Goal: Information Seeking & Learning: Check status

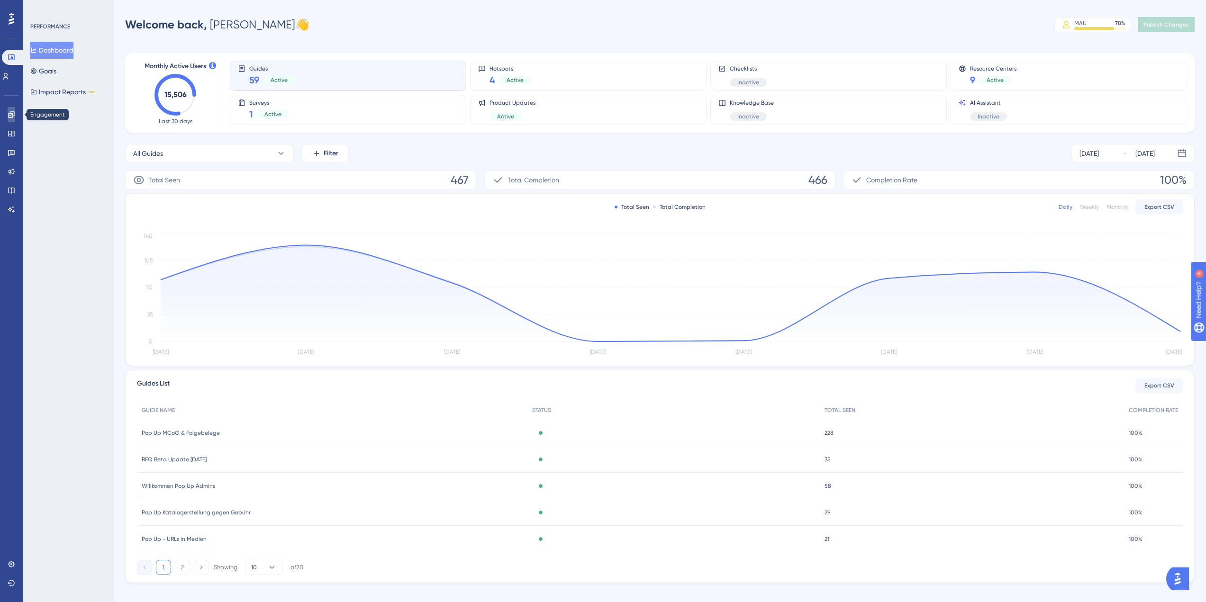
click at [11, 118] on icon at bounding box center [12, 115] width 8 height 8
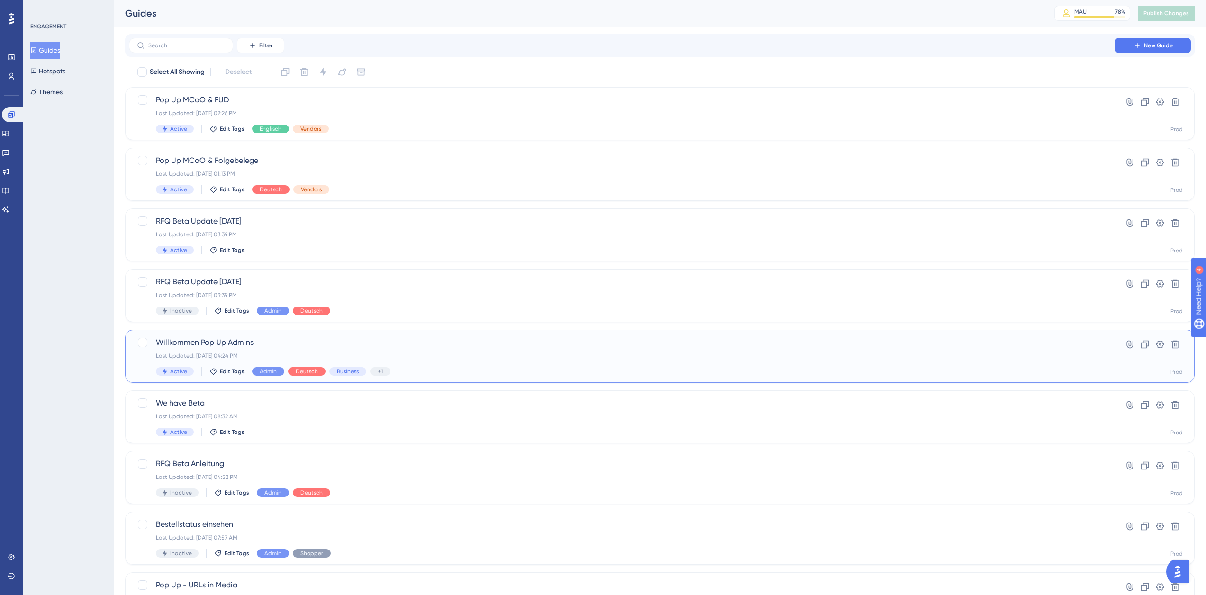
click at [321, 350] on div "Willkommen Pop Up Admins Last Updated: [DATE] 04:24 PM Active Edit Tags Admin D…" at bounding box center [622, 356] width 932 height 39
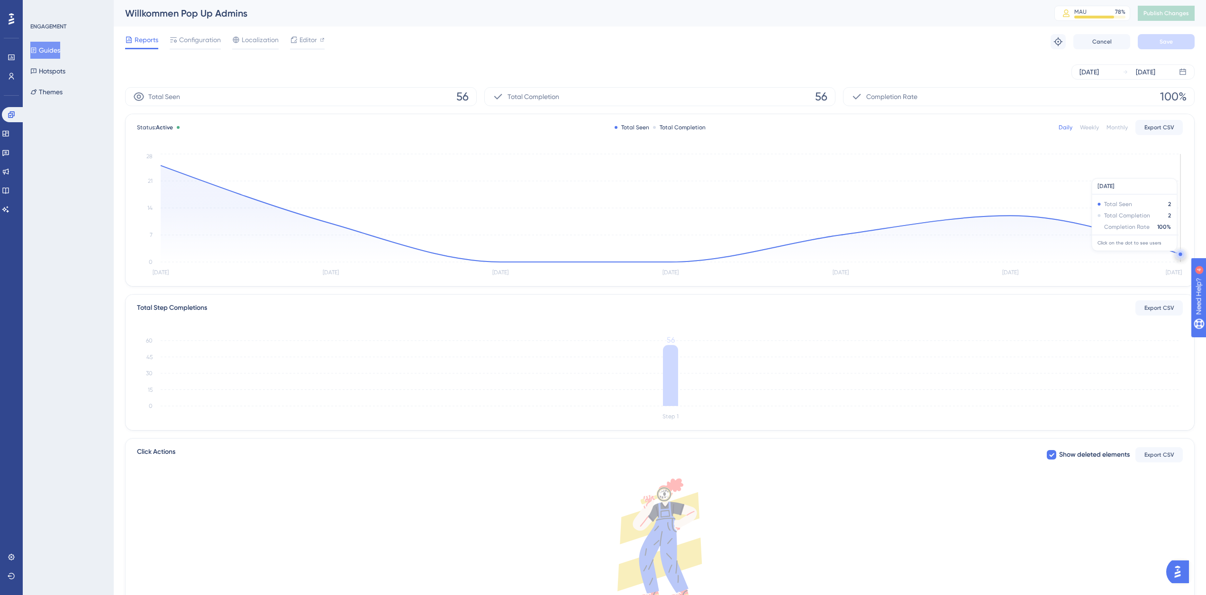
click at [1179, 255] on circle at bounding box center [1179, 254] width 3 height 3
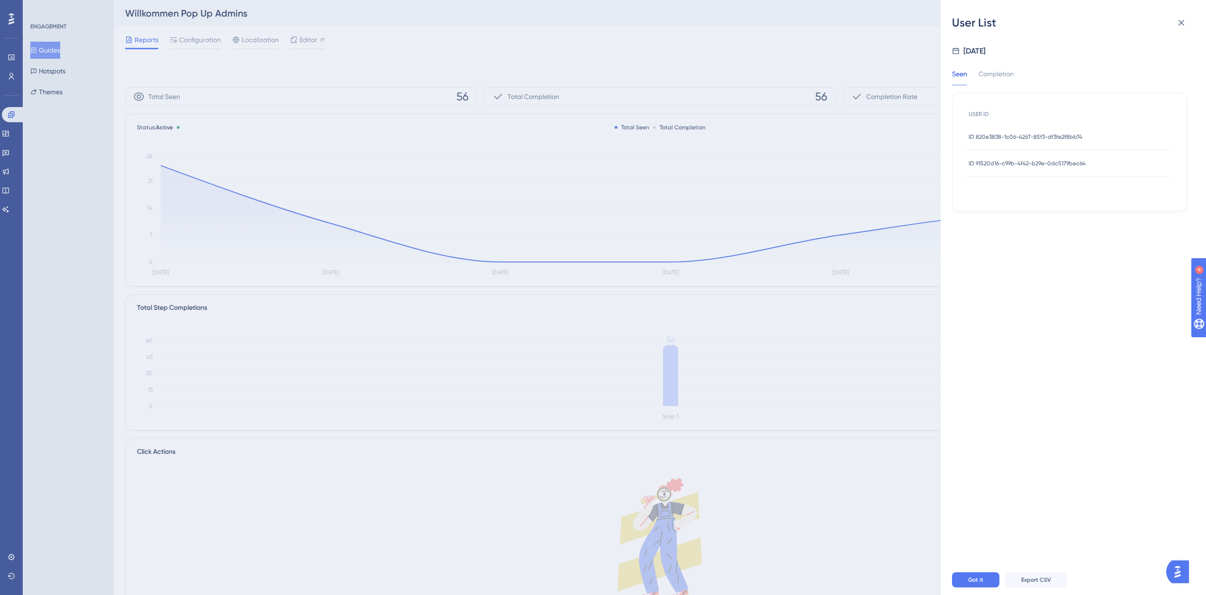
click at [1004, 137] on span "ID 820e3838-1c06-4267-85f3-df3fe2f8bb74" at bounding box center [1025, 137] width 114 height 8
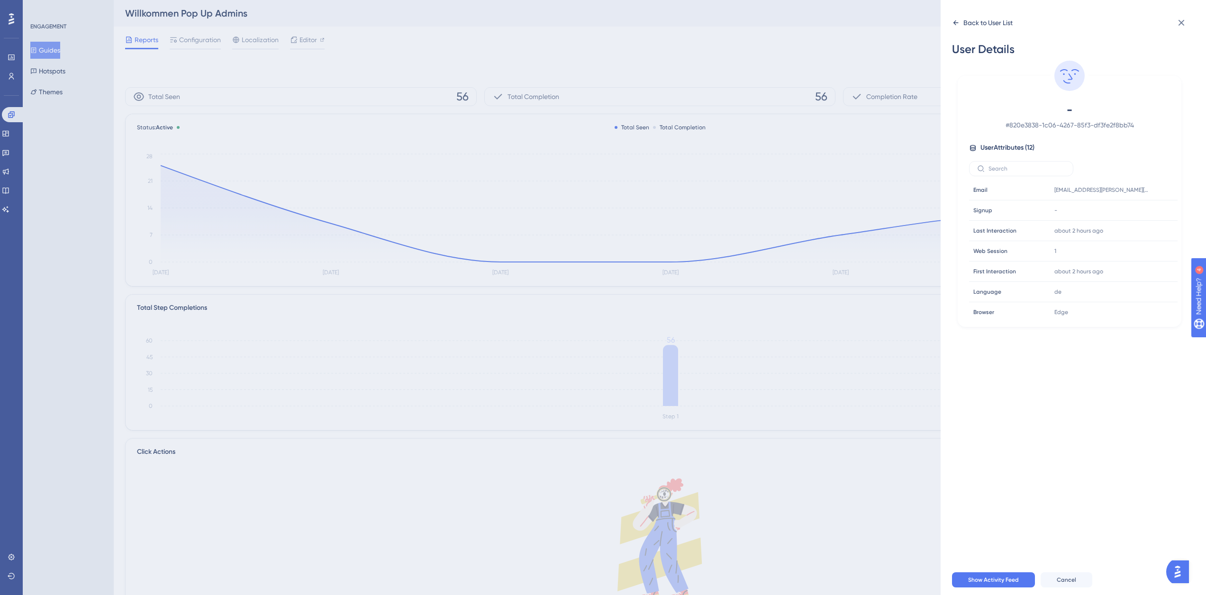
click at [965, 25] on div "Back to User List" at bounding box center [987, 22] width 49 height 11
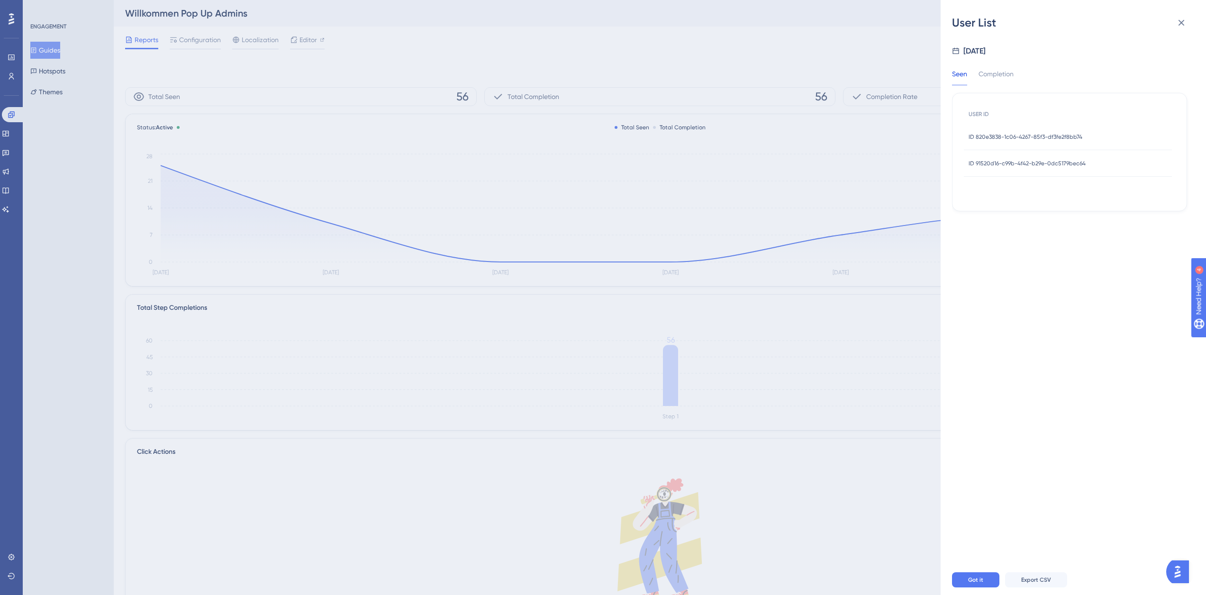
click at [1009, 164] on span "ID 91520d16-c99b-4f42-b29e-0dc5179bec64" at bounding box center [1026, 164] width 117 height 8
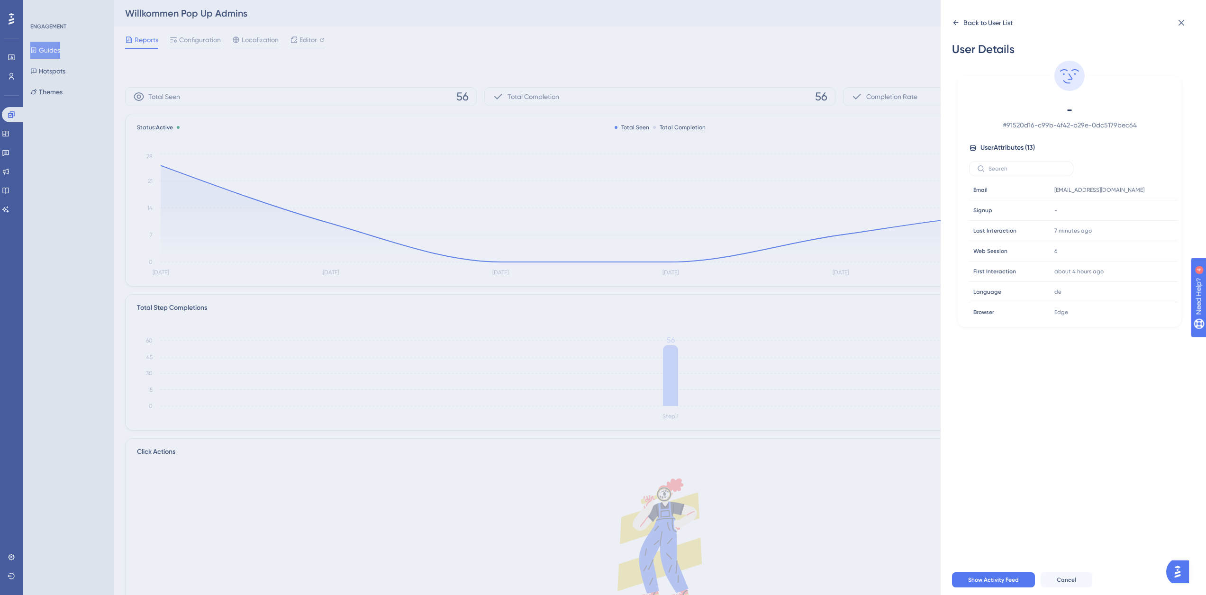
click at [964, 23] on div "Back to User List" at bounding box center [987, 22] width 49 height 11
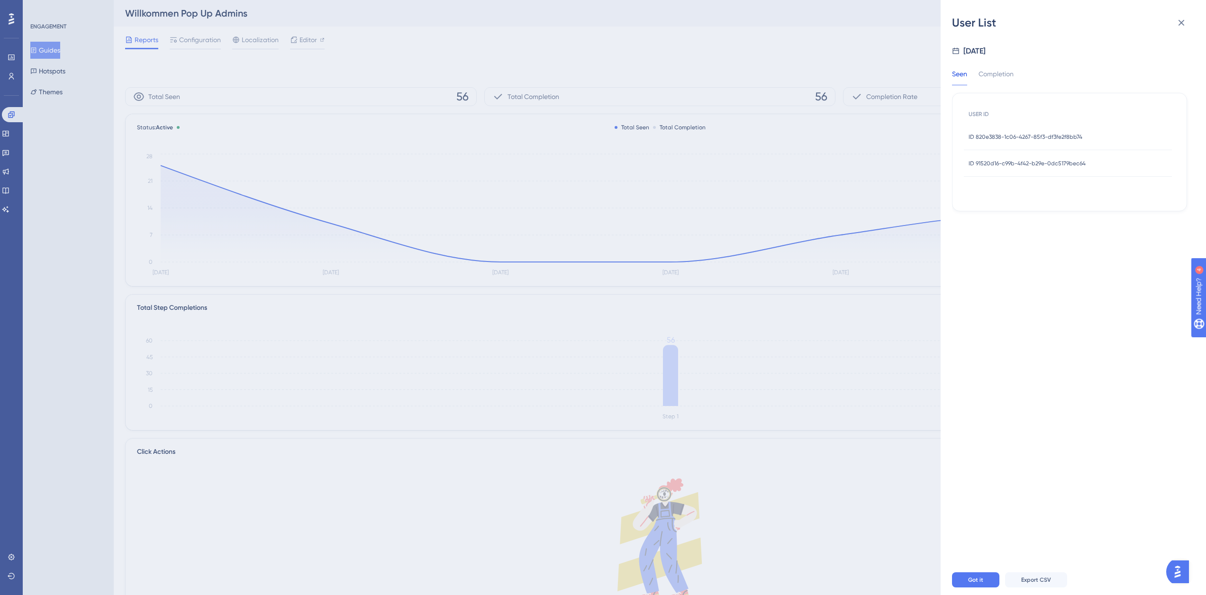
click at [1007, 135] on span "ID 820e3838-1c06-4267-85f3-df3fe2f8bb74" at bounding box center [1025, 137] width 114 height 8
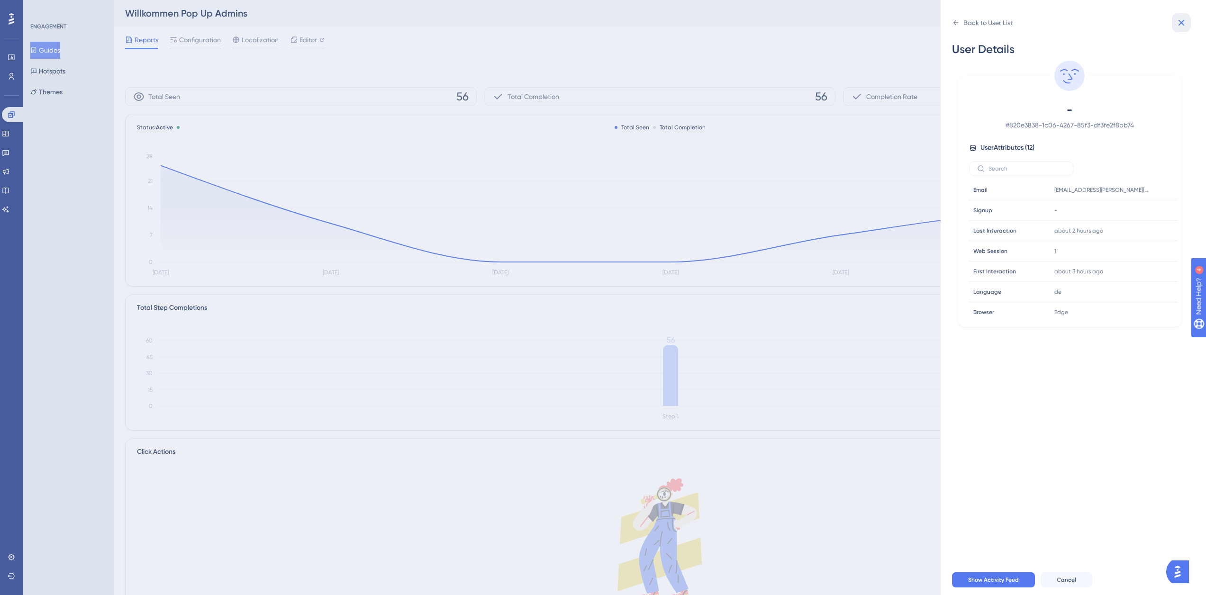
click at [1186, 22] on icon at bounding box center [1180, 22] width 11 height 11
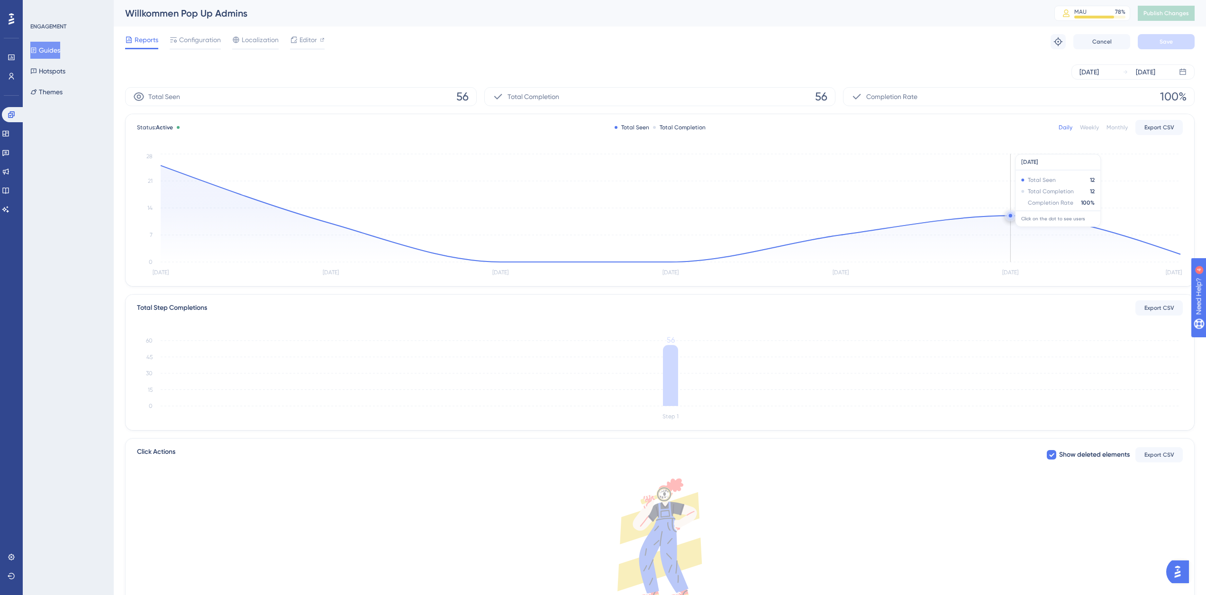
click at [1010, 215] on circle at bounding box center [1010, 215] width 3 height 3
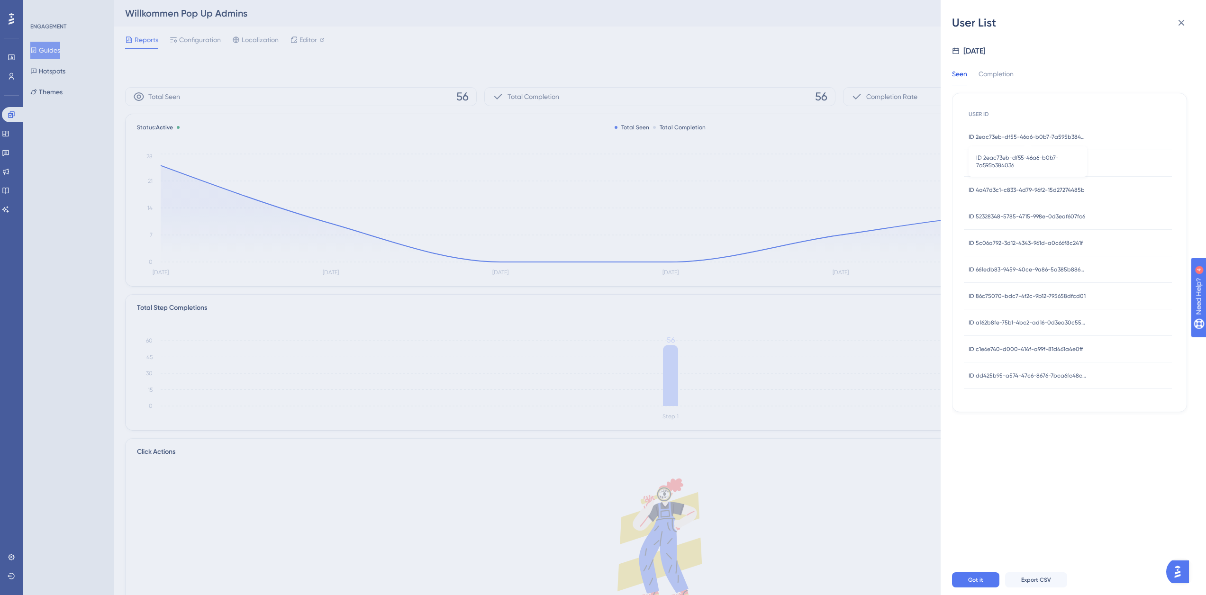
click at [1012, 139] on span "ID 2eac73eb-df55-46a6-b0b7-7a595b384036" at bounding box center [1027, 137] width 118 height 8
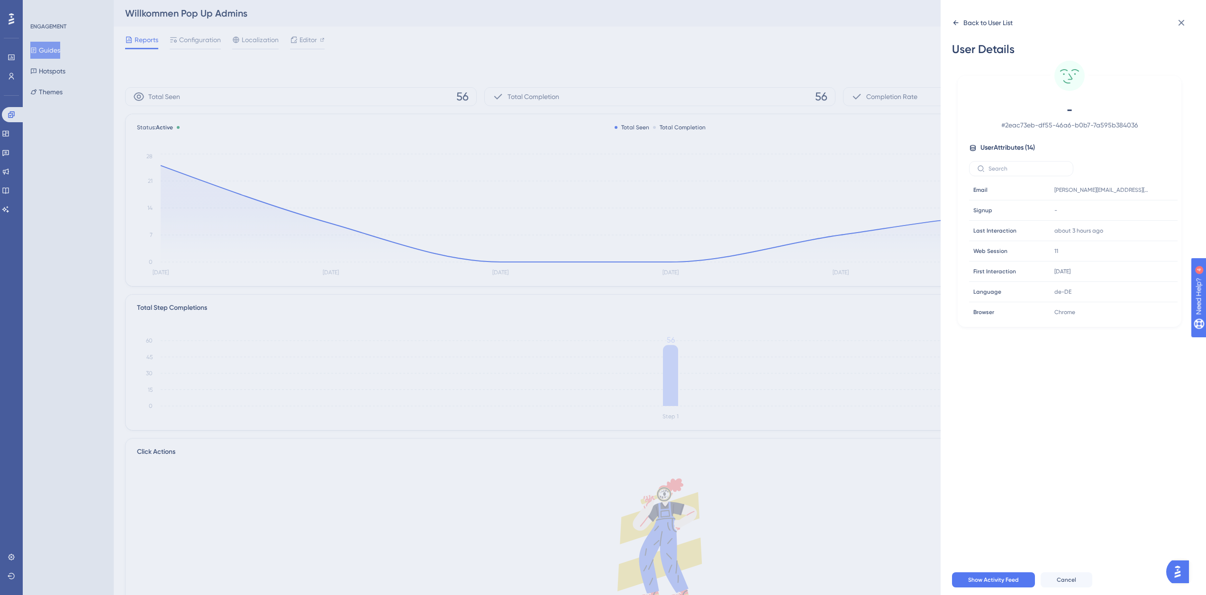
click at [985, 27] on div "Back to User List" at bounding box center [987, 22] width 49 height 11
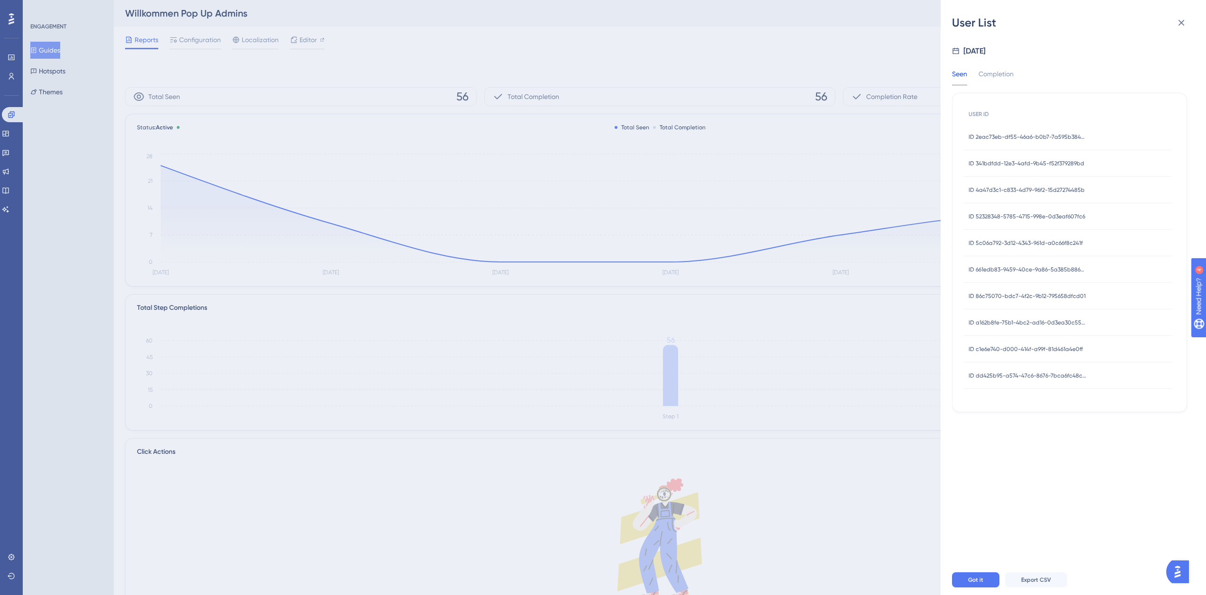
click at [1003, 163] on span "ID 341bdfdd-12e3-4afd-9b45-f52f379289bd" at bounding box center [1026, 164] width 116 height 8
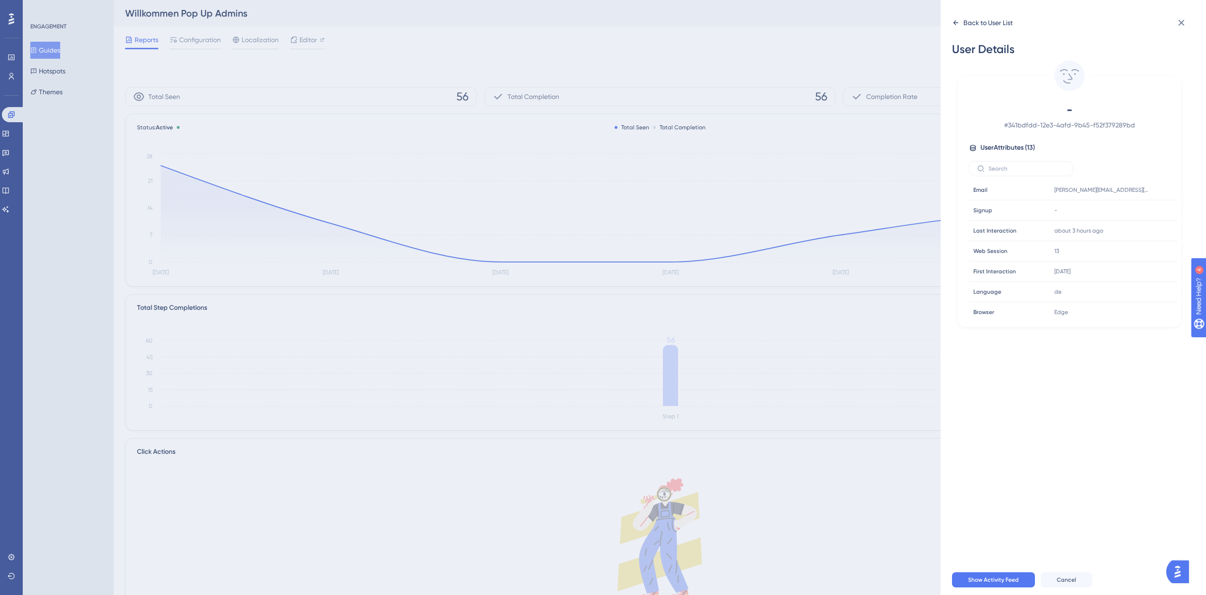
click at [986, 25] on div "Back to User List" at bounding box center [987, 22] width 49 height 11
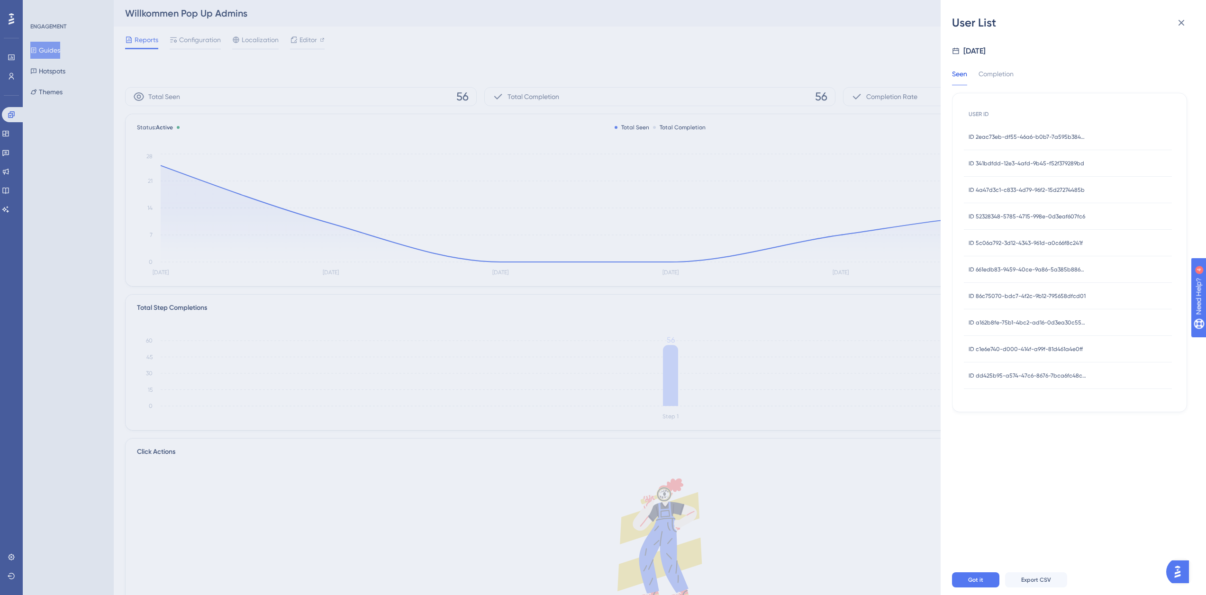
click at [1048, 185] on div "ID 4a47d3c1-c833-4d79-96f2-15d27274485b ID 4a47d3c1-c833-4d79-96f2-15d27274485b" at bounding box center [1026, 190] width 116 height 27
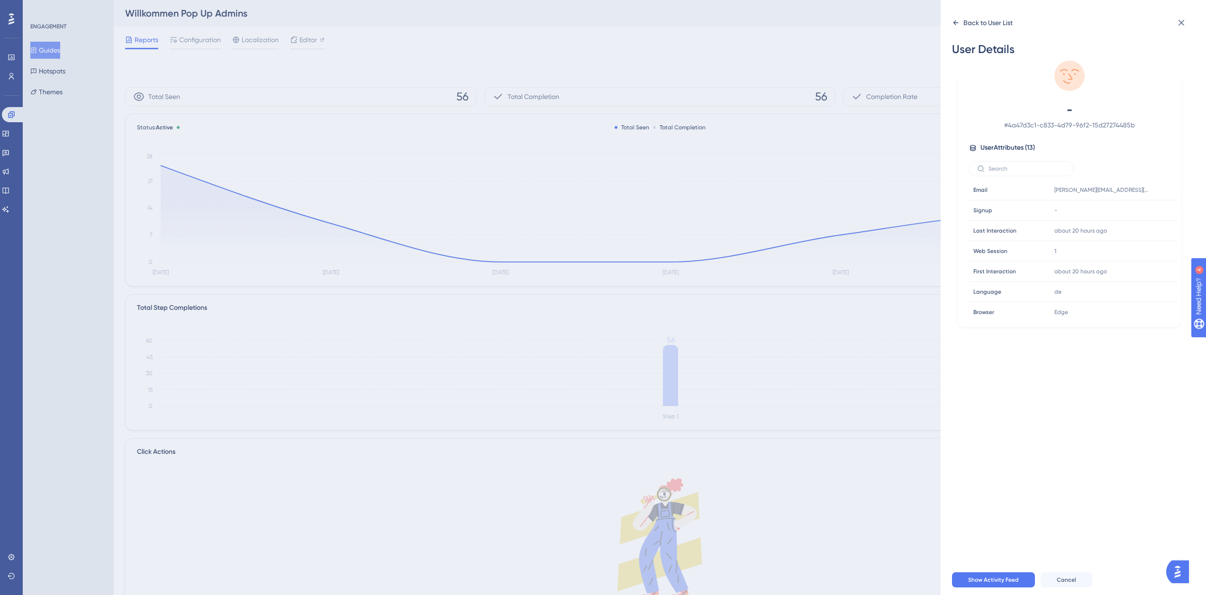
click at [976, 20] on div "Back to User List" at bounding box center [987, 22] width 49 height 11
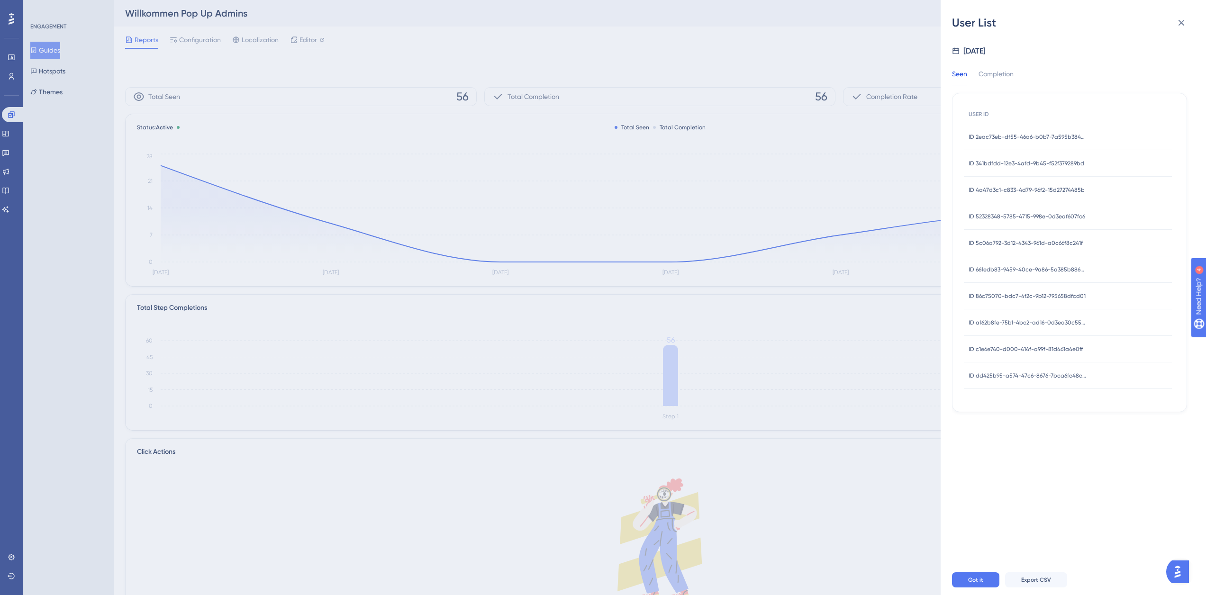
click at [1029, 241] on span "ID 5c06a792-3d12-4343-961d-a0c66f8c241f" at bounding box center [1025, 243] width 114 height 8
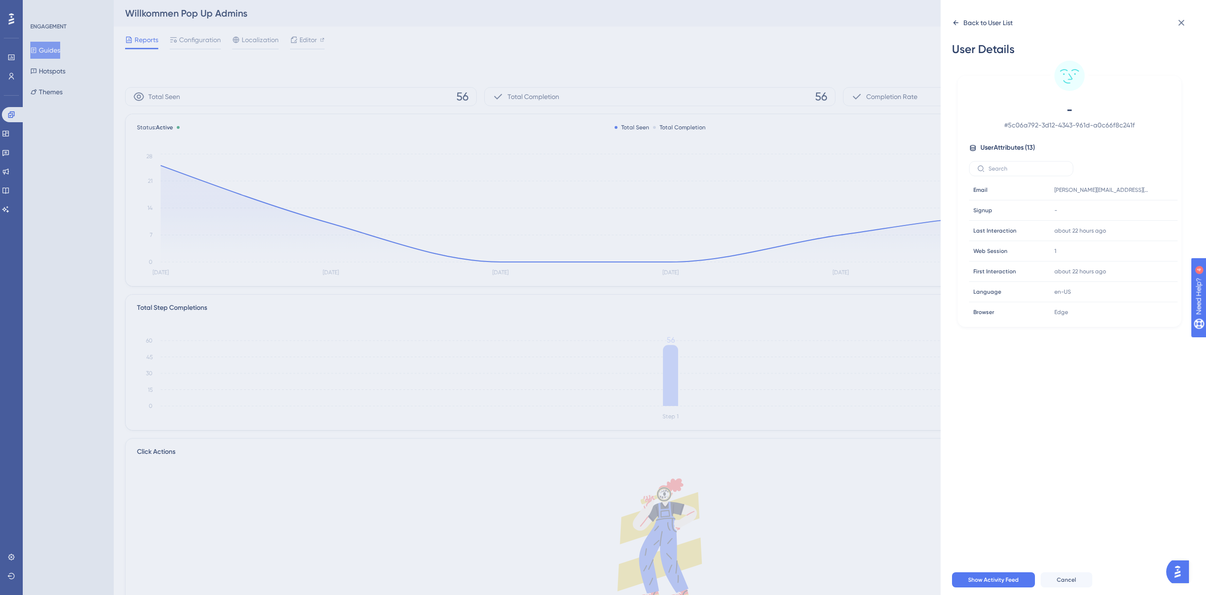
click at [974, 24] on div "Back to User List" at bounding box center [987, 22] width 49 height 11
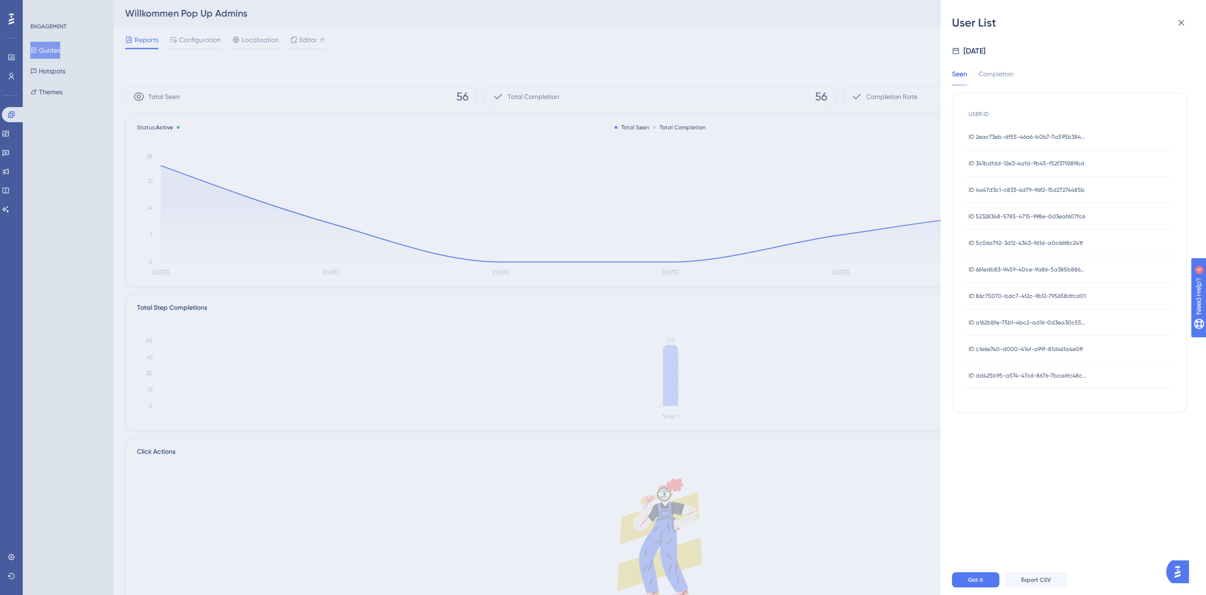
click at [999, 243] on span "ID 5c06a792-3d12-4343-961d-a0c66f8c241f" at bounding box center [1025, 243] width 114 height 8
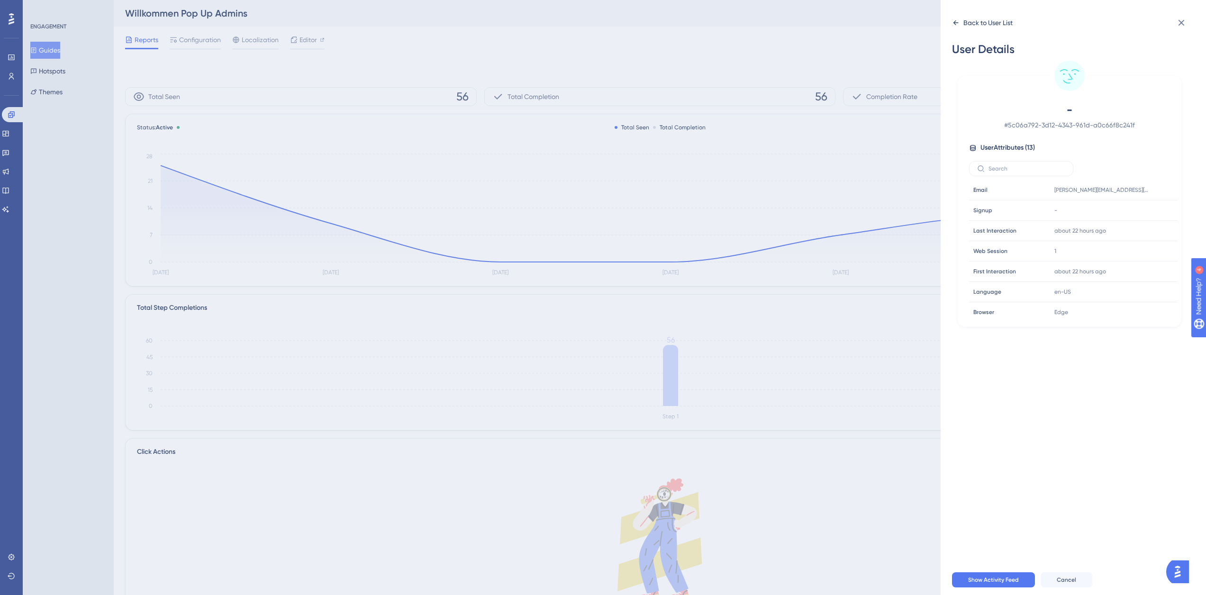
click at [979, 27] on div "Back to User List" at bounding box center [987, 22] width 49 height 11
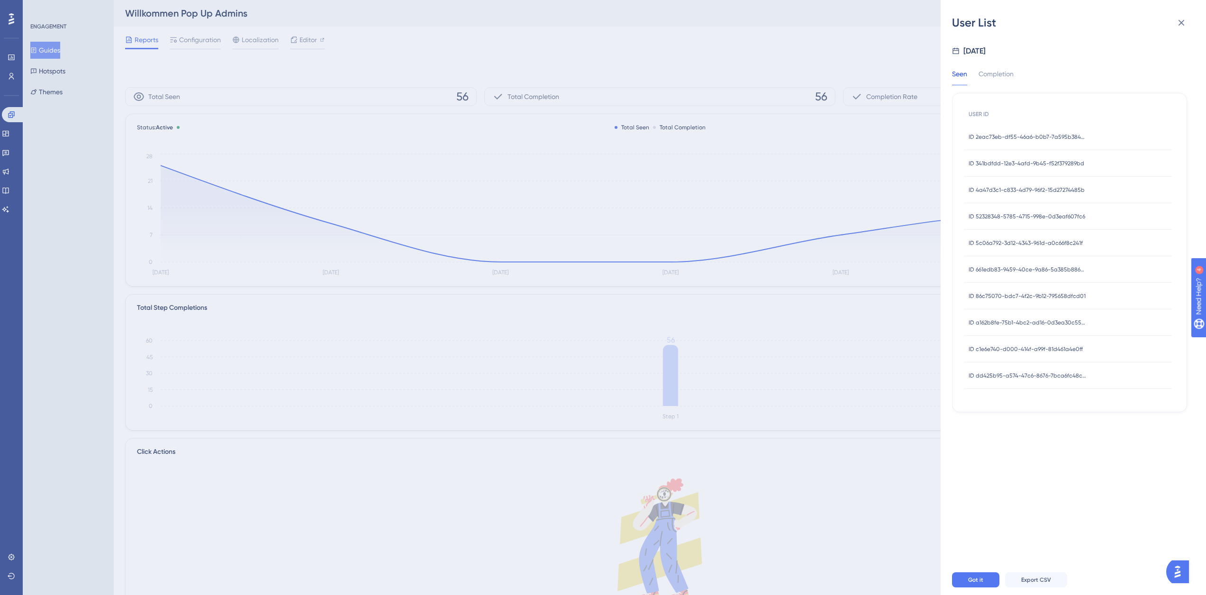
click at [1038, 274] on div "ID 661edb83-9459-40ce-9a86-5a385b886adf ID 661edb83-9459-40ce-9a86-5a385b886adf" at bounding box center [1027, 269] width 118 height 27
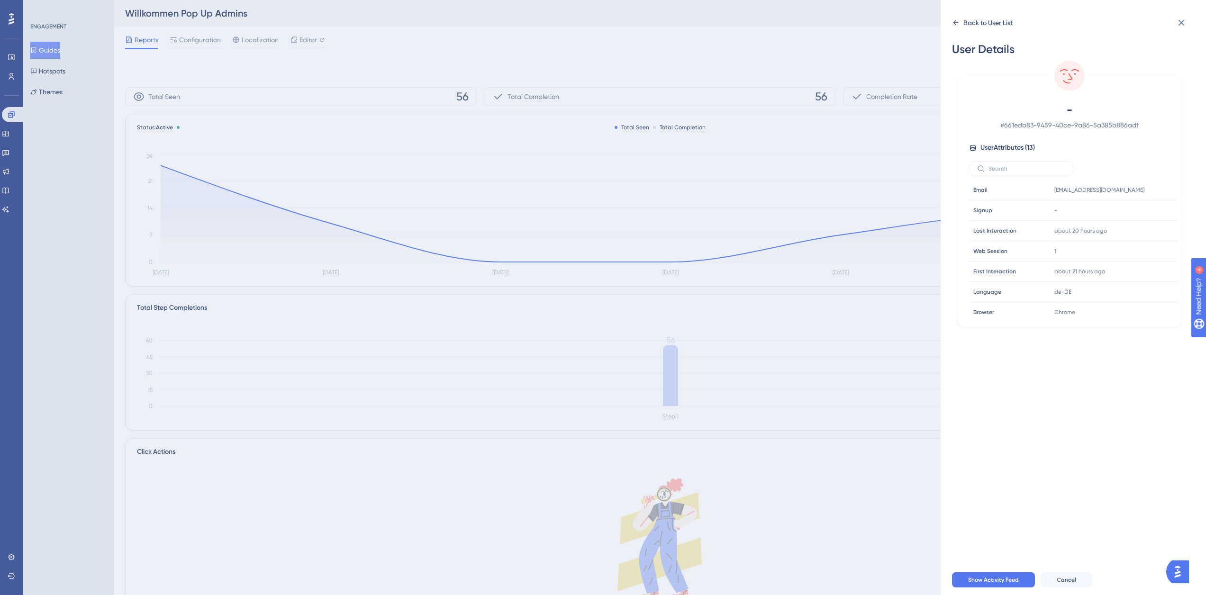
click at [963, 20] on div "Back to User List" at bounding box center [982, 22] width 61 height 15
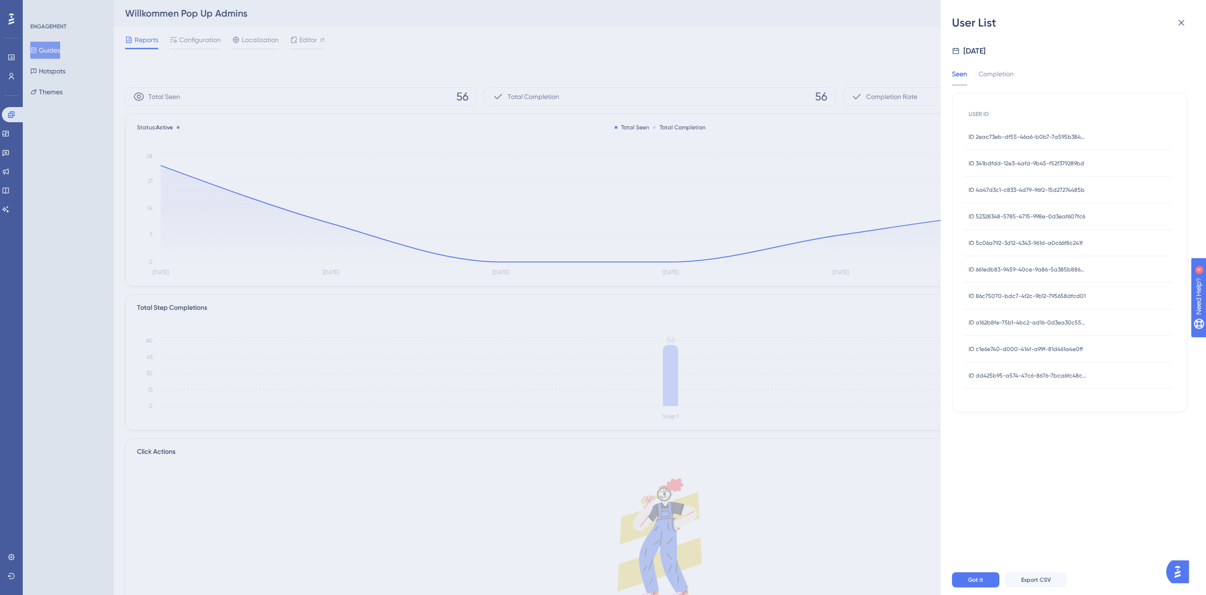
click at [1016, 299] on span "ID 86c75070-bdc7-4f2c-9b12-795658dfcd01" at bounding box center [1026, 296] width 117 height 8
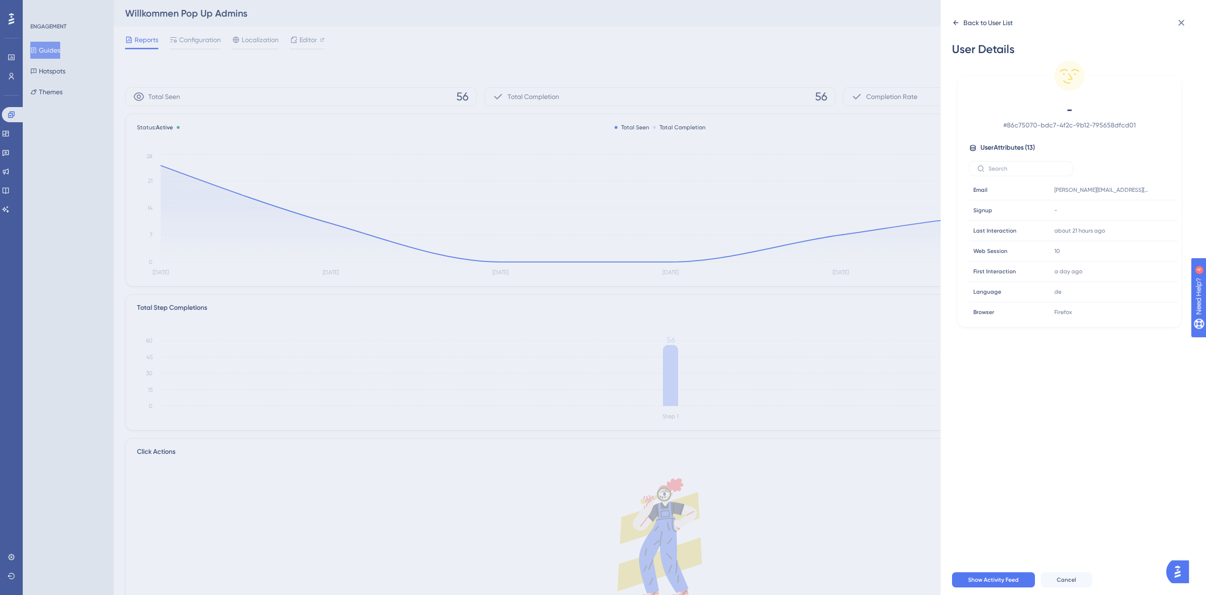
click at [958, 23] on icon at bounding box center [955, 22] width 5 height 5
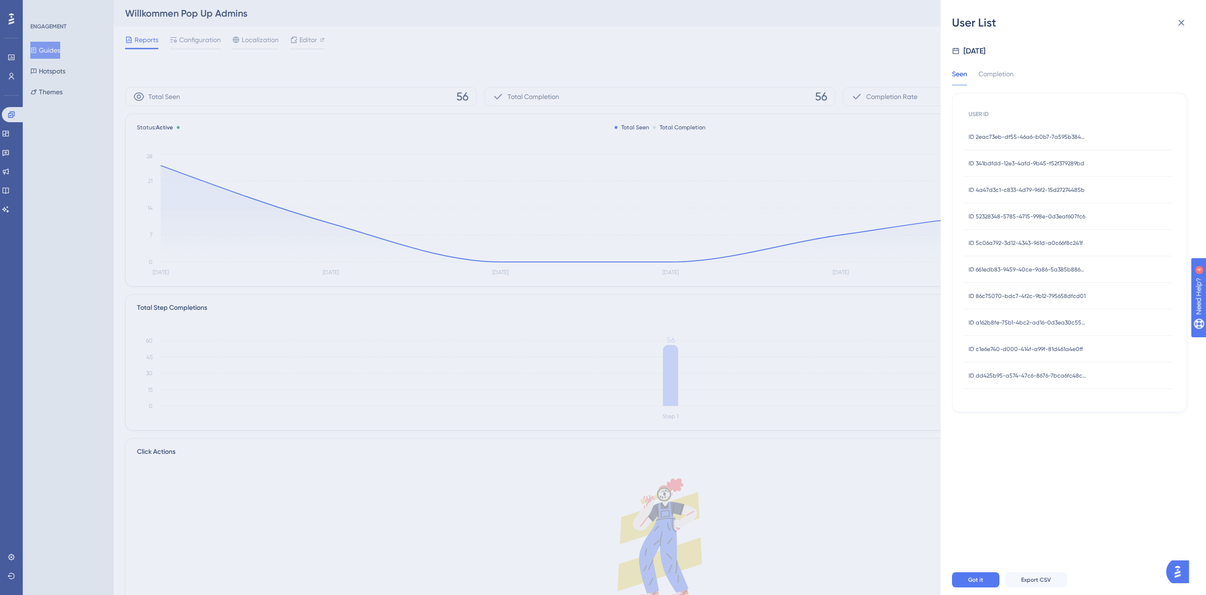
click at [1039, 324] on span "ID a162b8fe-75b1-4bc2-ad16-0d3ea30c5547" at bounding box center [1027, 323] width 118 height 8
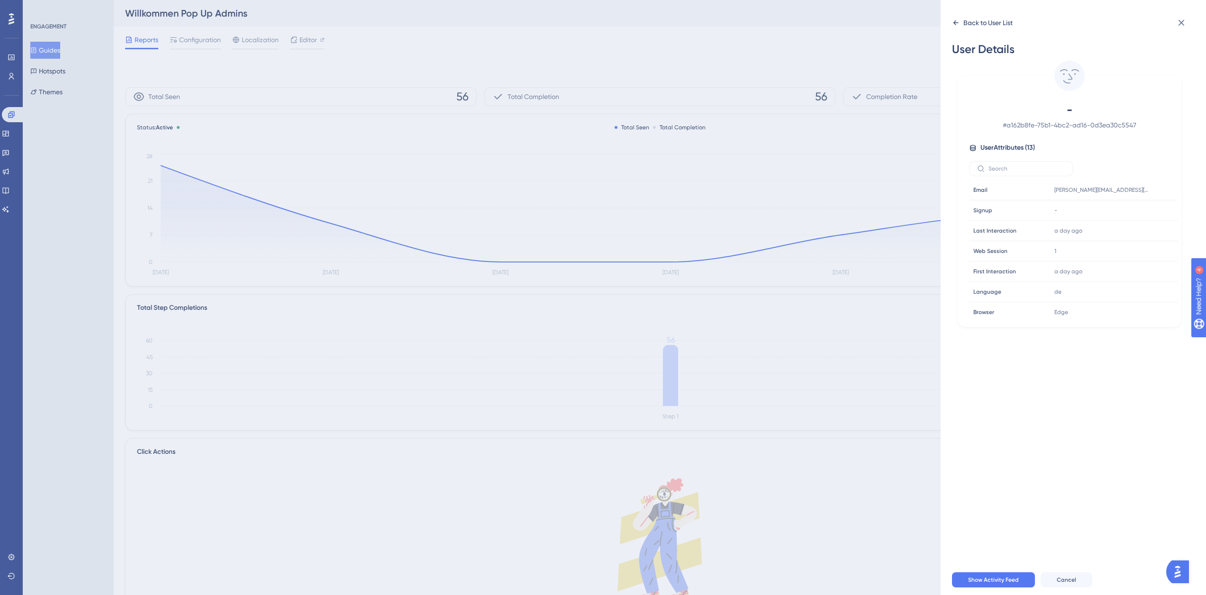
click at [966, 23] on div "Back to User List" at bounding box center [987, 22] width 49 height 11
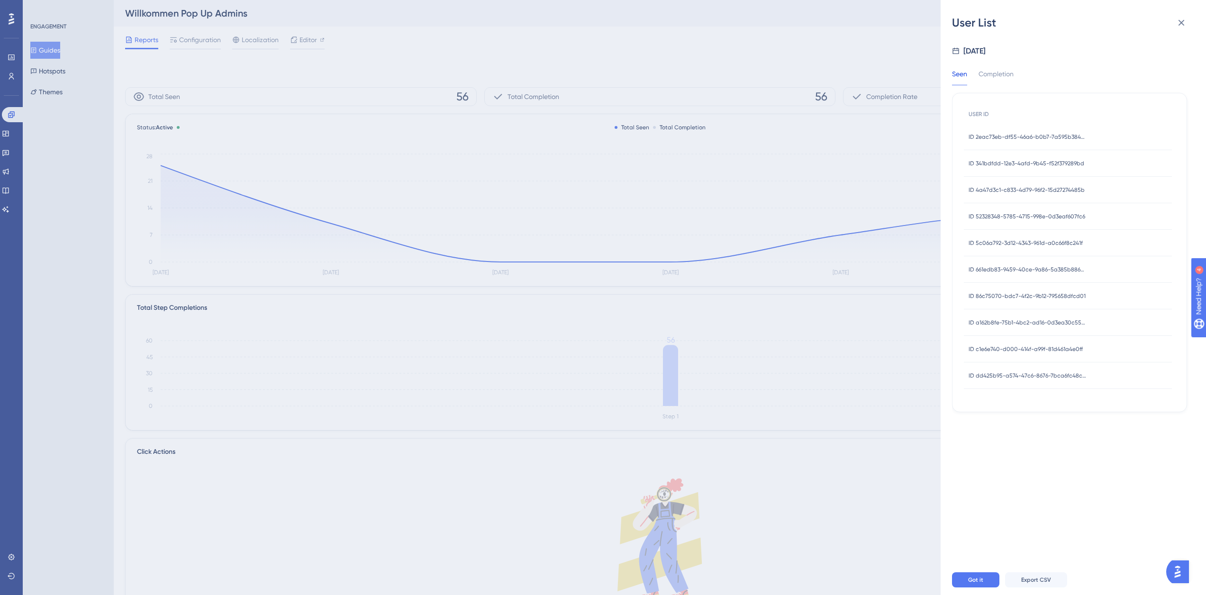
click at [1042, 352] on span "ID c1e6e740-d000-414f-a99f-81d461a4e0ff" at bounding box center [1025, 349] width 114 height 8
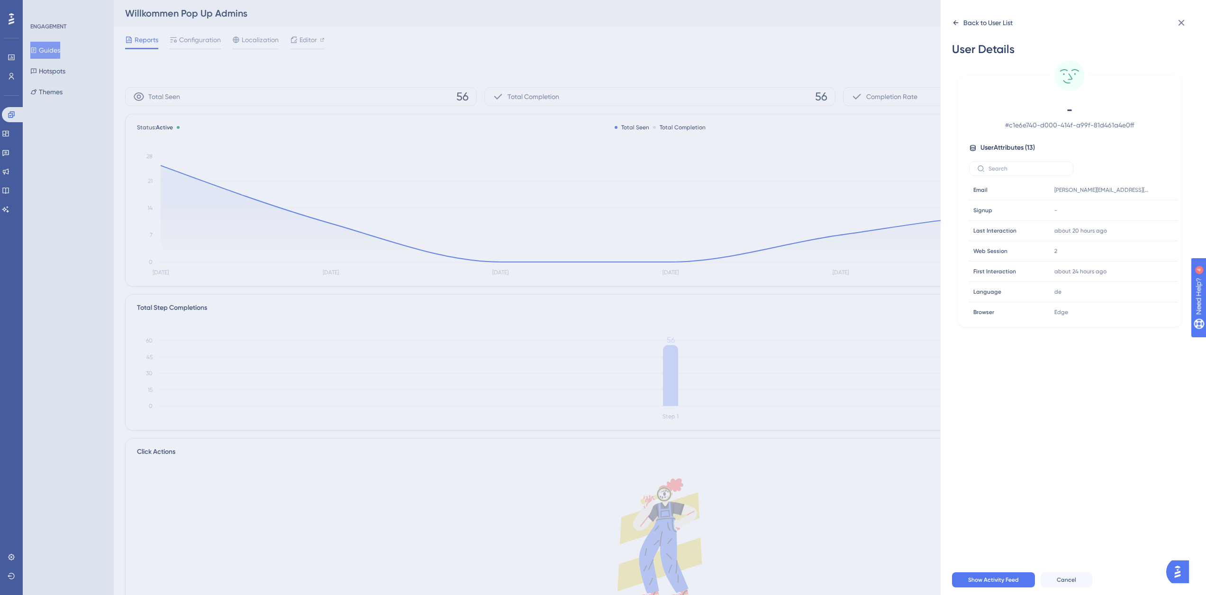
click at [971, 28] on div "Back to User List" at bounding box center [987, 22] width 49 height 11
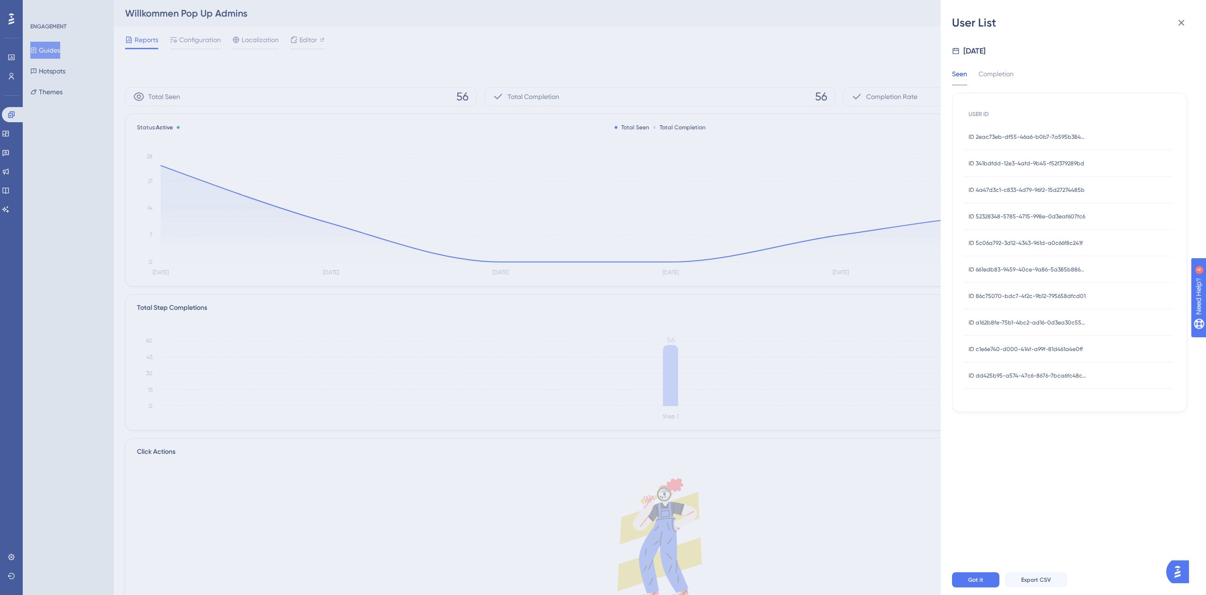
click at [1004, 377] on span "ID dd425b95-a574-47c6-8676-7bca6fc48c8a" at bounding box center [1027, 376] width 118 height 8
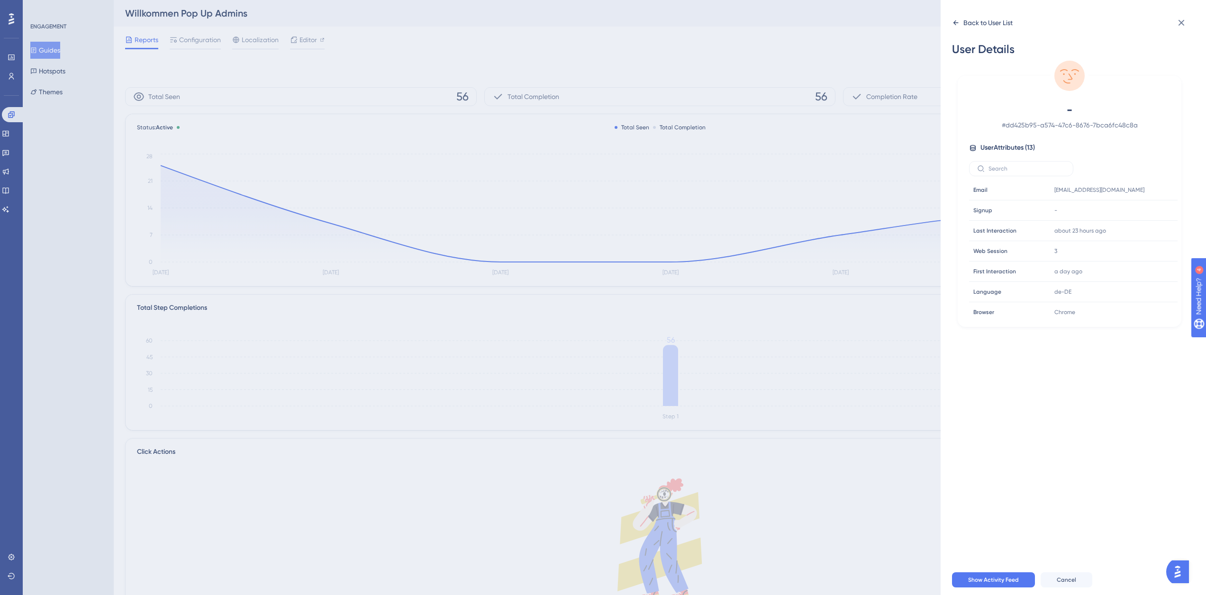
click at [968, 27] on div "Back to User List" at bounding box center [987, 22] width 49 height 11
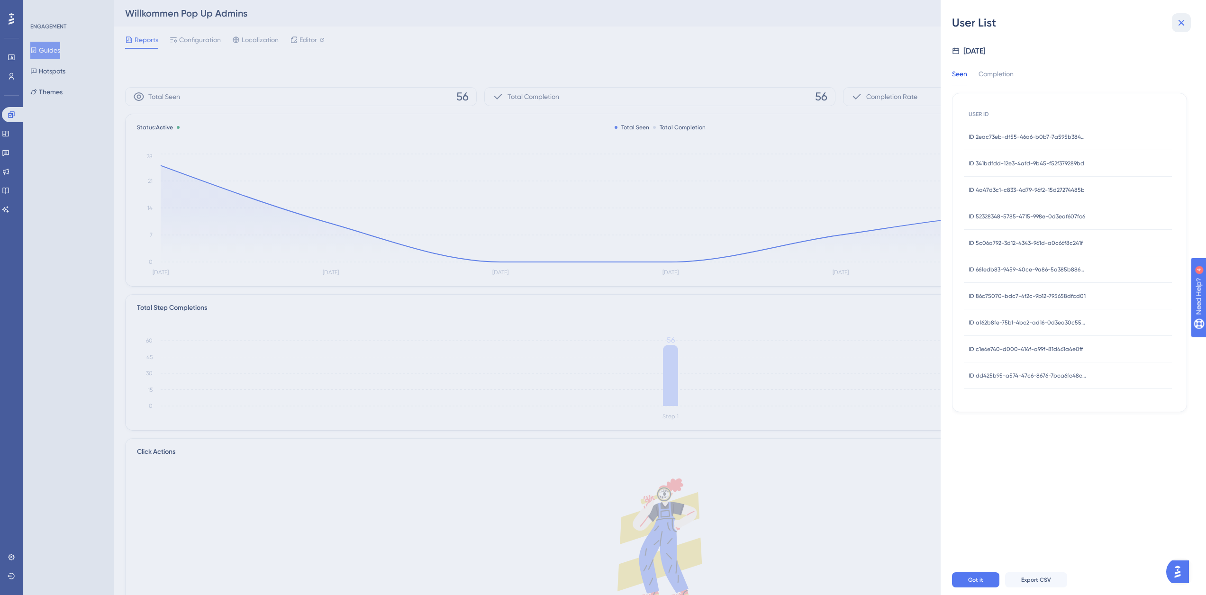
click at [1188, 24] on button at bounding box center [1181, 22] width 19 height 19
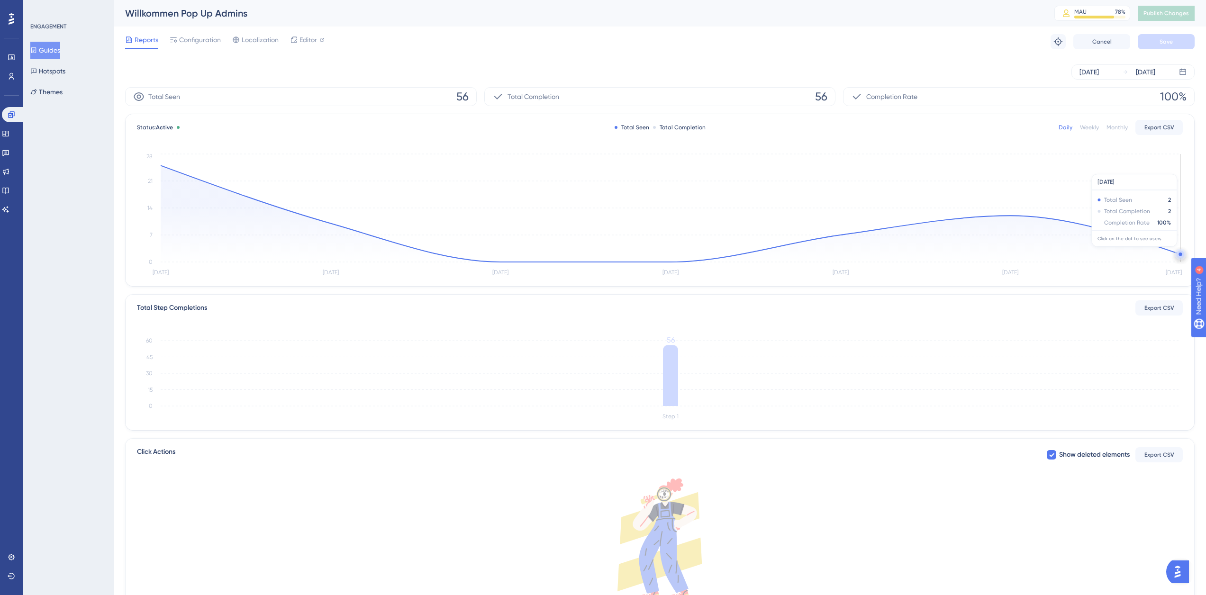
click at [1179, 252] on circle at bounding box center [1180, 255] width 8 height 8
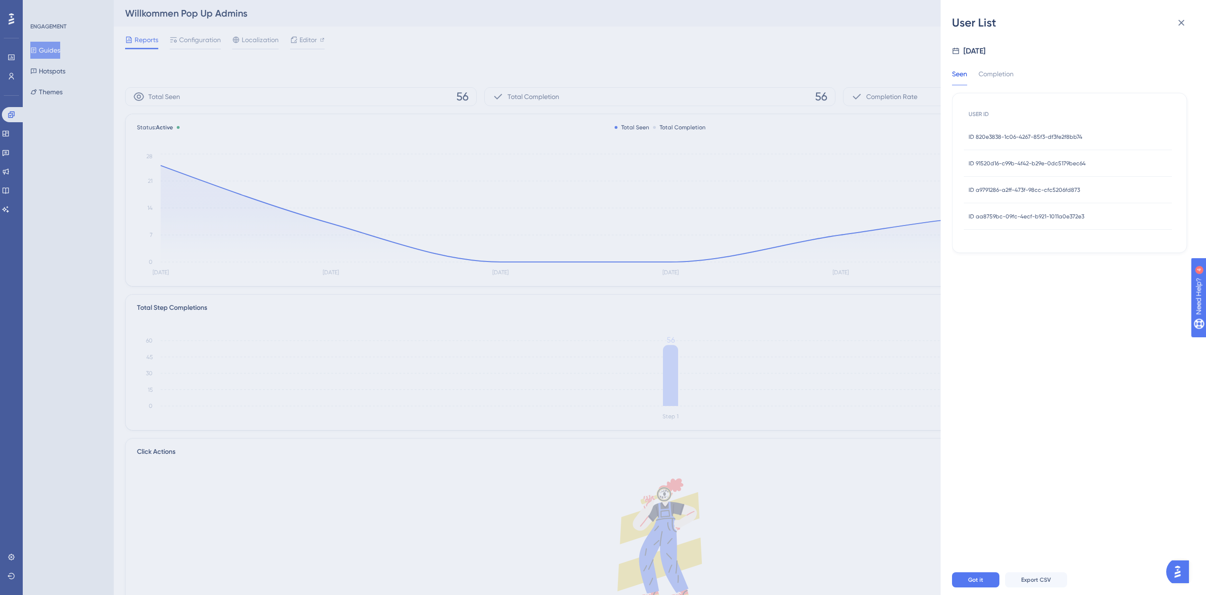
click at [1037, 213] on span "ID aa8759bc-09fc-4ecf-b921-1011a0e372e3" at bounding box center [1026, 217] width 116 height 8
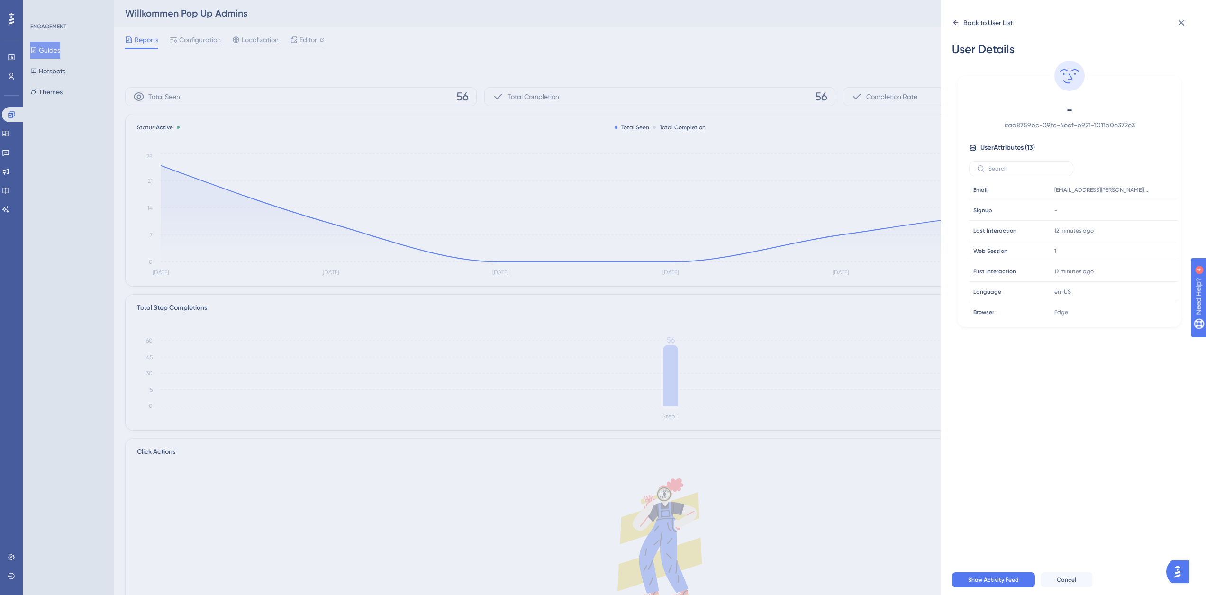
click at [988, 24] on div "Back to User List" at bounding box center [987, 22] width 49 height 11
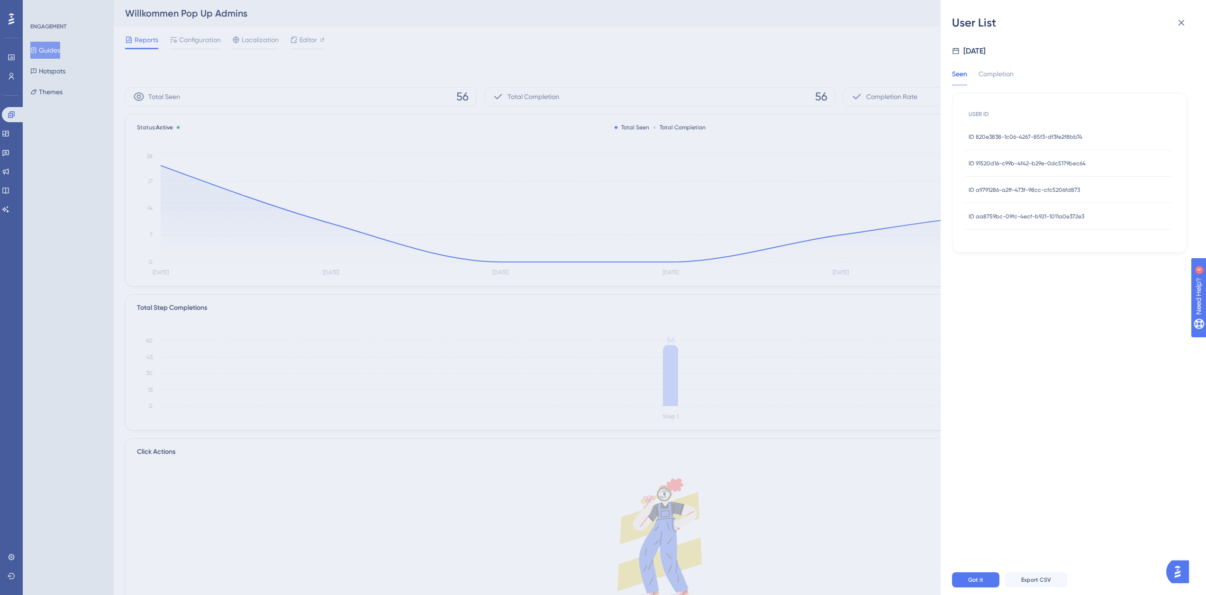
click at [1003, 192] on span "ID a9791286-a2ff-473f-98cc-cfc5206fd873" at bounding box center [1023, 190] width 111 height 8
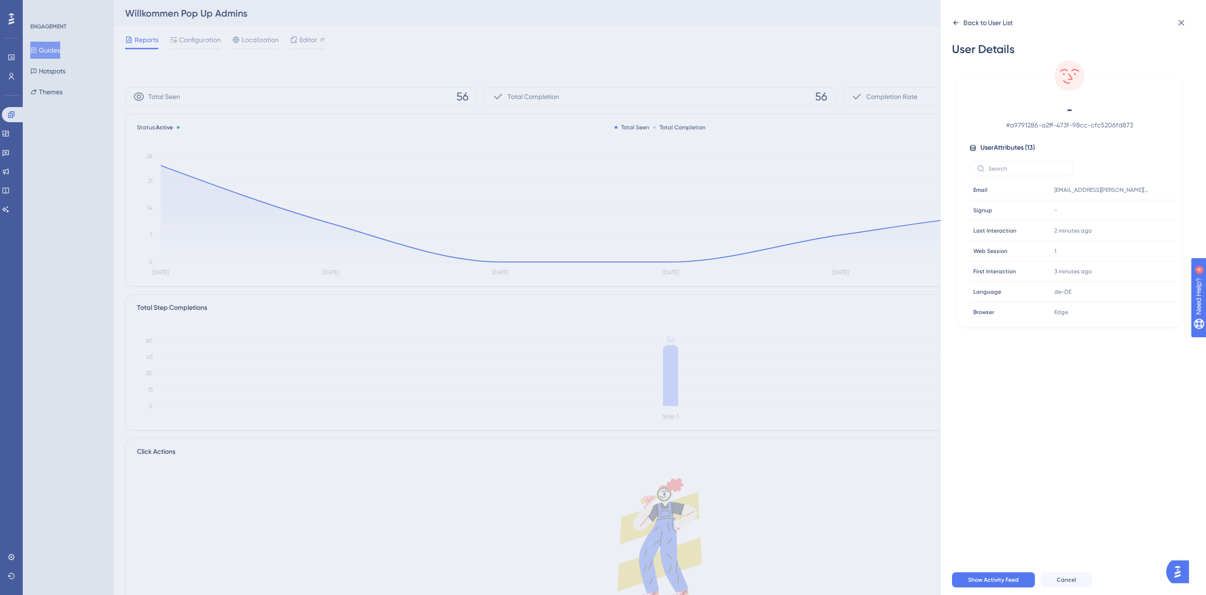
click at [970, 19] on div "Back to User List" at bounding box center [987, 22] width 49 height 11
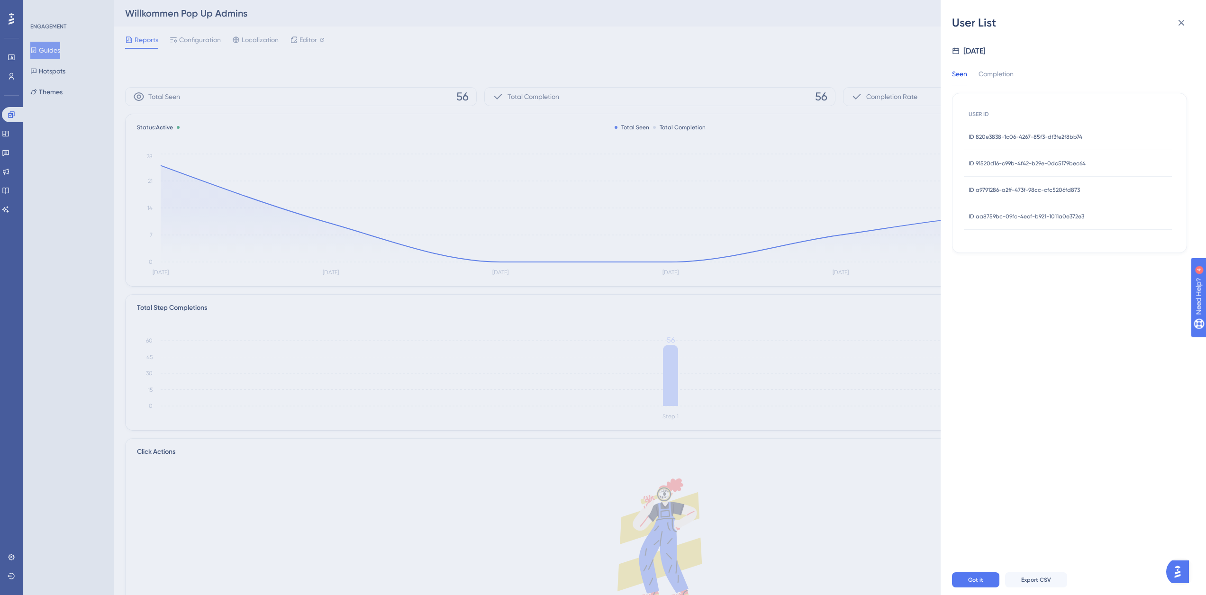
click at [1044, 162] on span "ID 91520d16-c99b-4f42-b29e-0dc5179bec64" at bounding box center [1026, 164] width 117 height 8
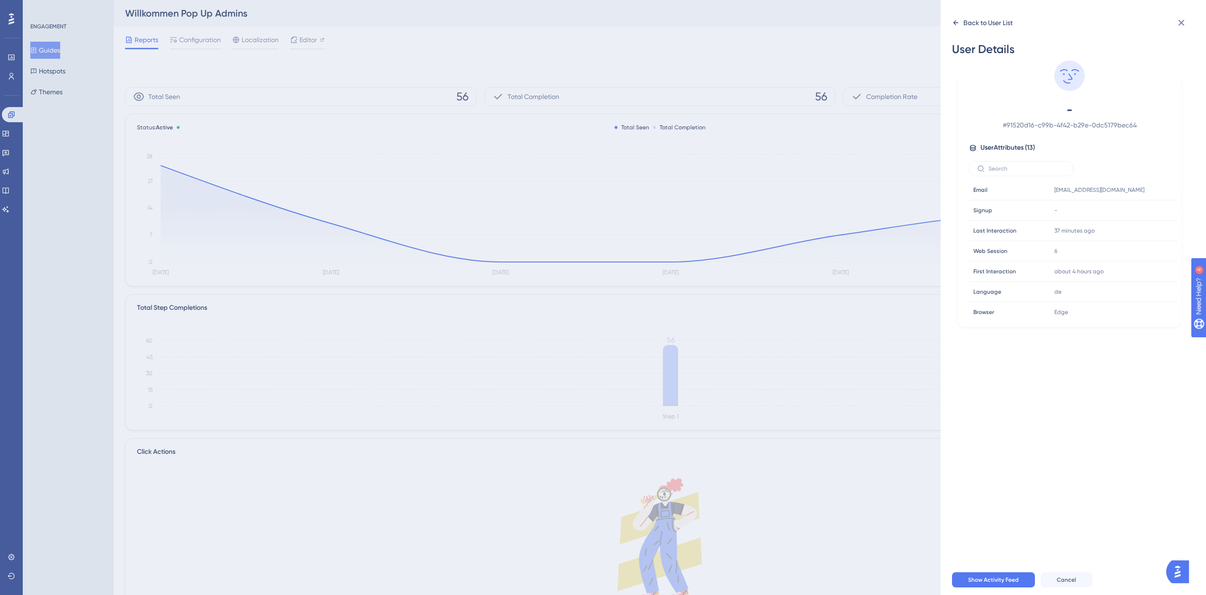
click at [958, 19] on icon at bounding box center [956, 23] width 8 height 8
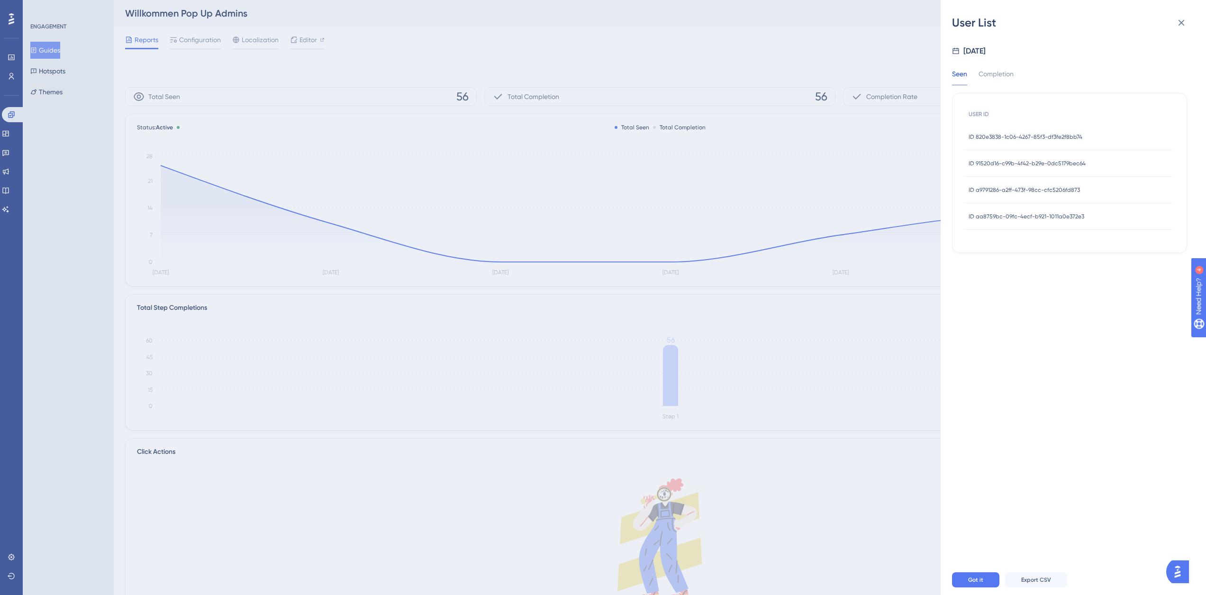
click at [997, 139] on span "ID 820e3838-1c06-4267-85f3-df3fe2f8bb74" at bounding box center [1025, 137] width 114 height 8
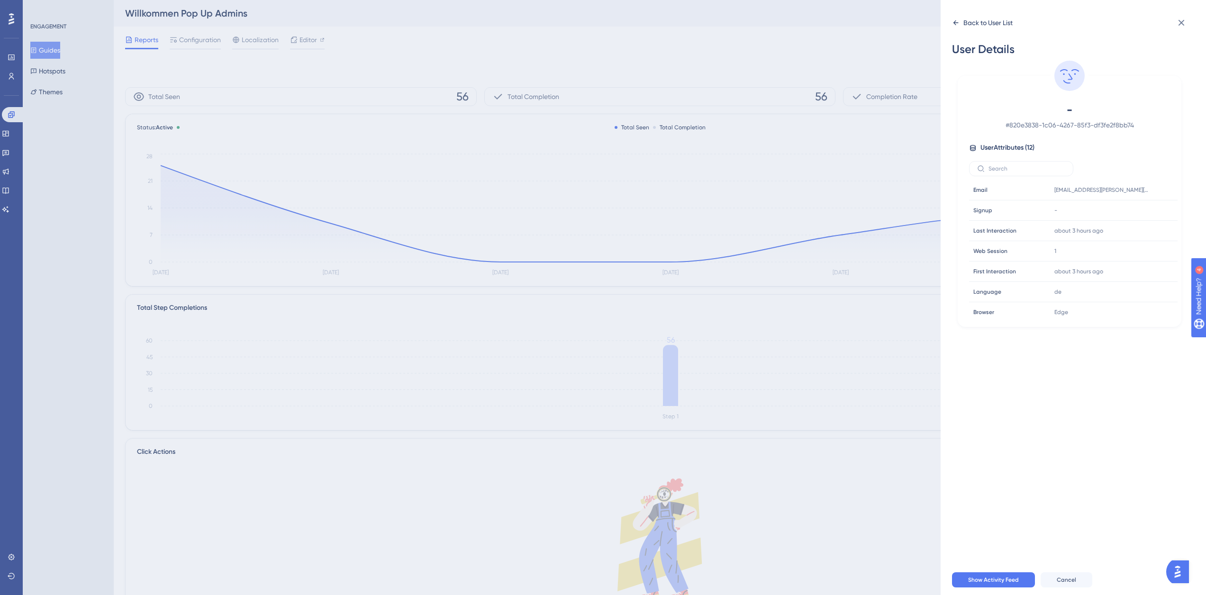
click at [977, 25] on div "Back to User List" at bounding box center [987, 22] width 49 height 11
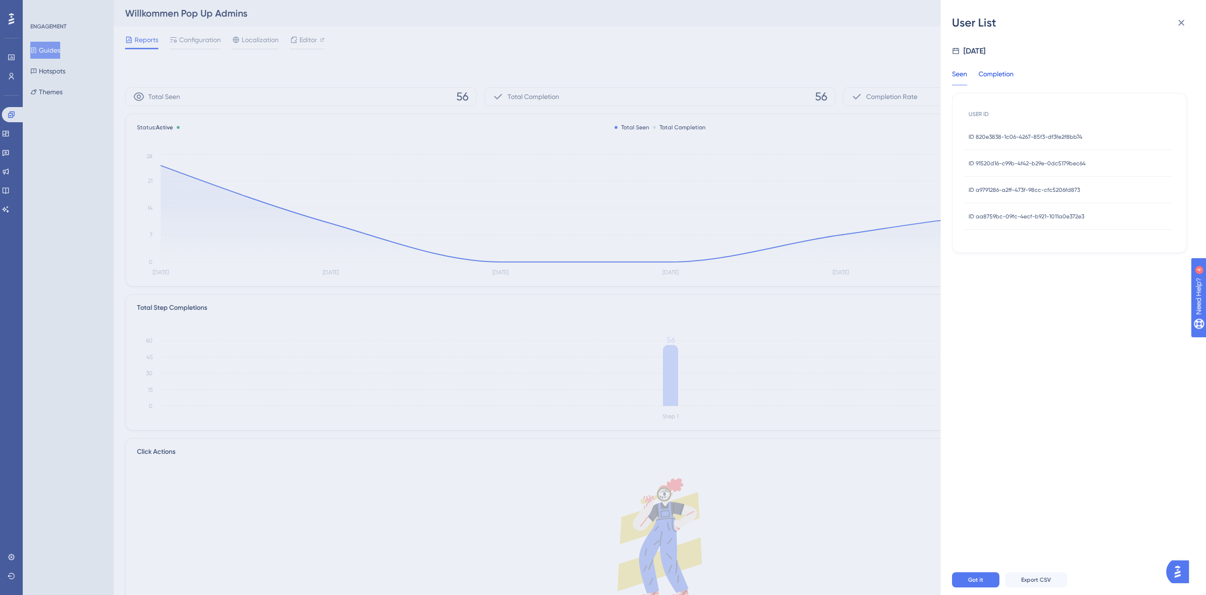
click at [1008, 70] on div "Completion" at bounding box center [995, 76] width 35 height 17
click at [1175, 29] on button at bounding box center [1181, 22] width 19 height 19
